Goal: Obtain resource: Download file/media

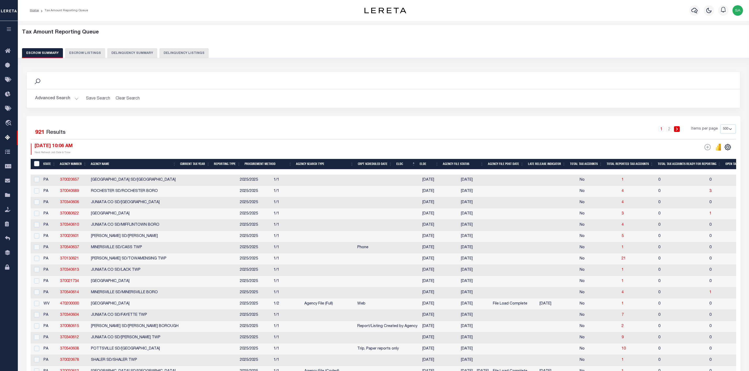
select select "500"
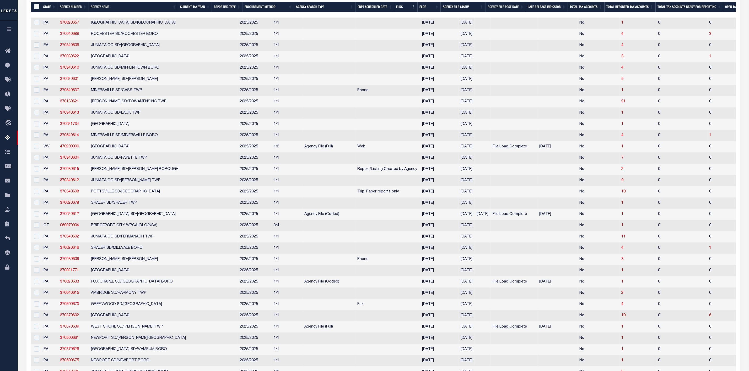
scroll to position [0, 144]
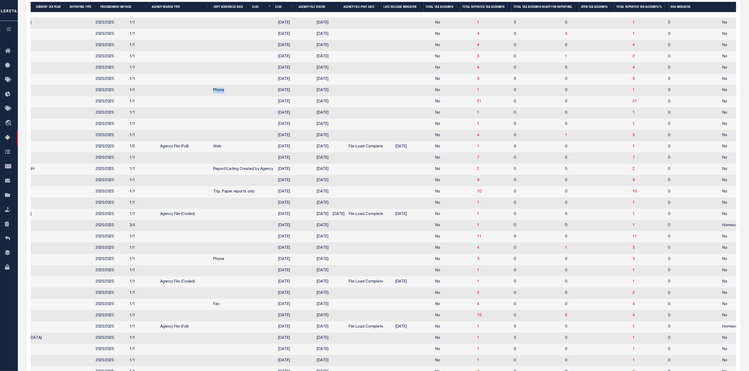
click at [211, 88] on td "Phone" at bounding box center [243, 90] width 65 height 11
checkbox input "true"
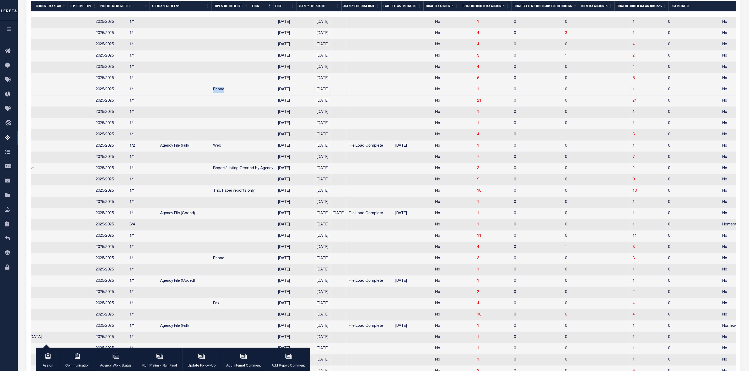
scroll to position [156, 0]
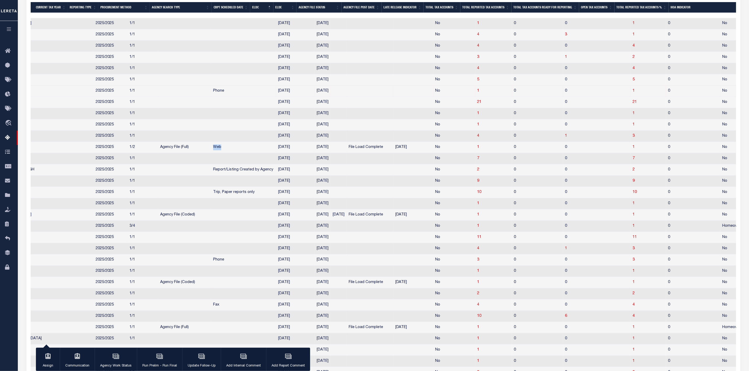
drag, startPoint x: 154, startPoint y: 148, endPoint x: 178, endPoint y: 149, distance: 23.6
click at [211, 149] on td "Web" at bounding box center [243, 147] width 65 height 11
checkbox input "true"
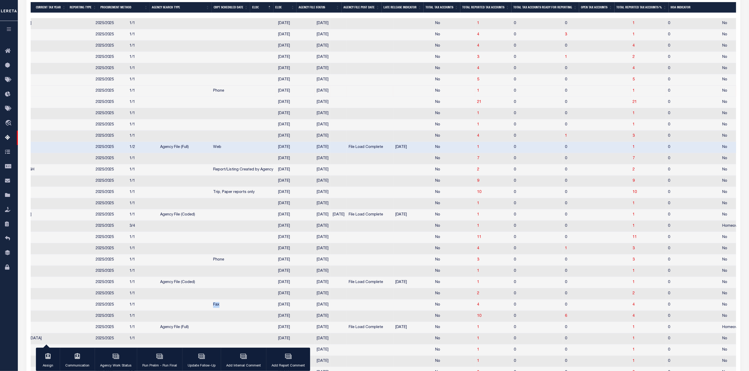
drag, startPoint x: 154, startPoint y: 309, endPoint x: 165, endPoint y: 309, distance: 10.2
click at [211, 309] on td "Fax" at bounding box center [243, 305] width 65 height 11
checkbox input "true"
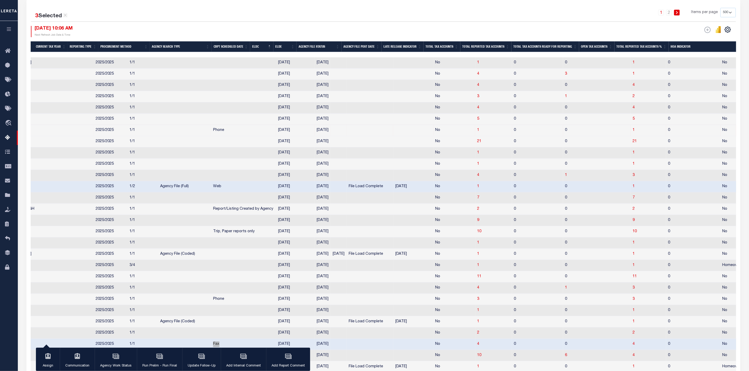
scroll to position [0, 0]
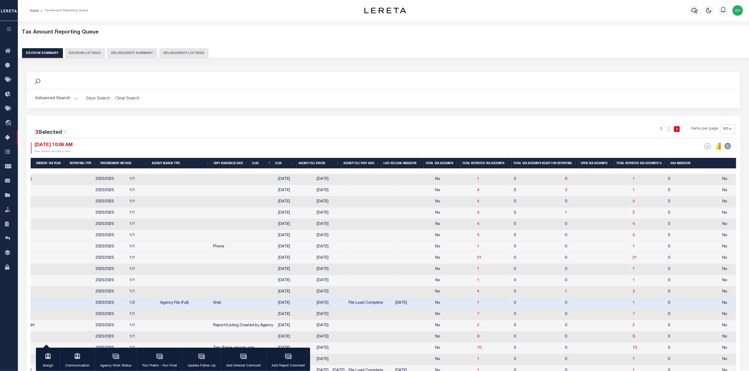
click at [73, 102] on button "Advanced Search" at bounding box center [57, 99] width 44 height 10
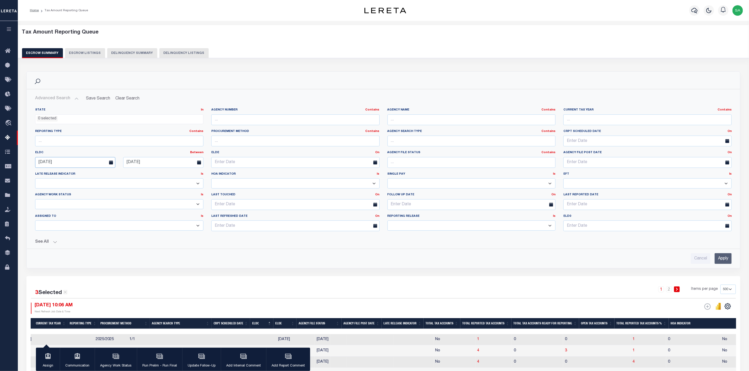
click at [72, 163] on input "[DATE]" at bounding box center [75, 162] width 80 height 11
click at [99, 235] on span "29" at bounding box center [99, 234] width 10 height 10
click at [56, 242] on span "1" at bounding box center [52, 244] width 10 height 10
type input "[DATE]"
click at [52, 245] on button "See All" at bounding box center [383, 242] width 696 height 5
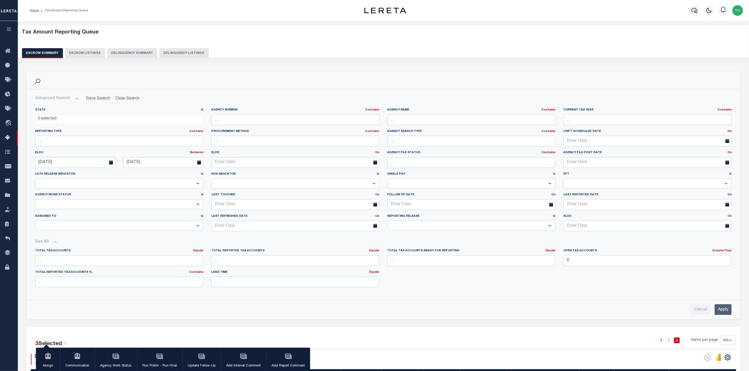
drag, startPoint x: 723, startPoint y: 314, endPoint x: 683, endPoint y: 266, distance: 63.1
click at [723, 314] on input "Apply" at bounding box center [722, 310] width 17 height 11
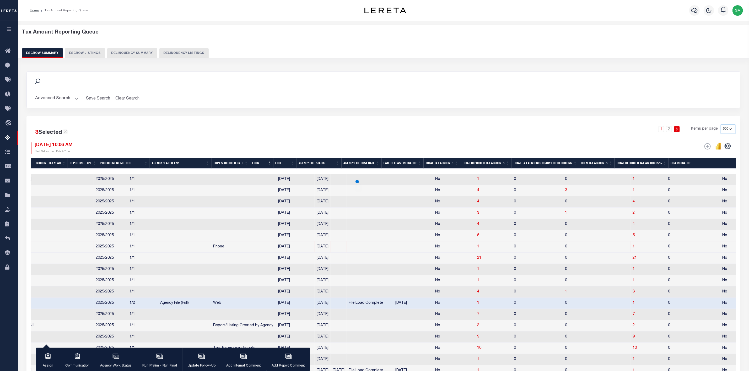
click at [733, 132] on select "10 25 50 100 500" at bounding box center [727, 128] width 15 height 9
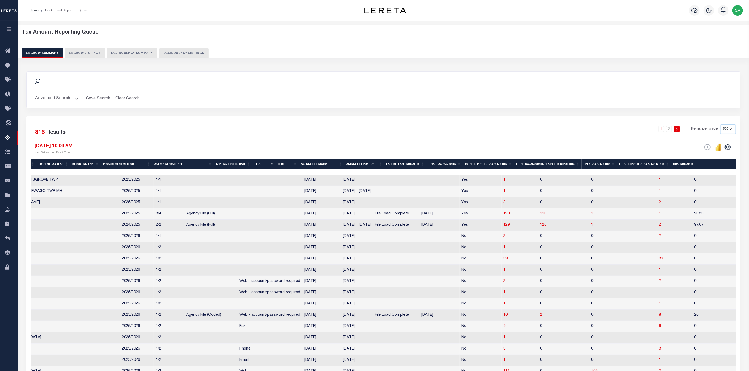
click at [591, 147] on div "ESCROW Web Extract" at bounding box center [559, 149] width 352 height 11
click at [726, 148] on icon "" at bounding box center [727, 147] width 2 height 2
click at [701, 156] on link "CSV" at bounding box center [705, 156] width 51 height 10
